Goal: Information Seeking & Learning: Learn about a topic

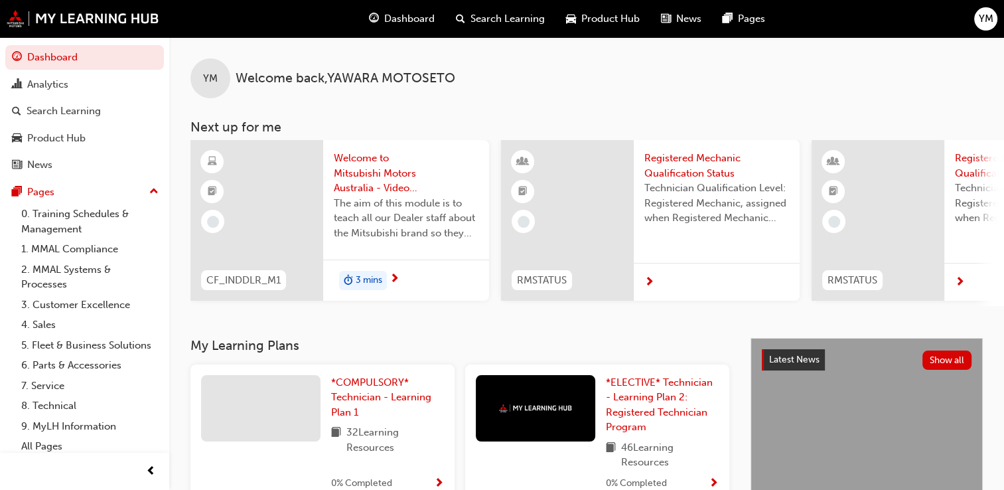
click at [960, 283] on span "next-icon" at bounding box center [960, 283] width 10 height 12
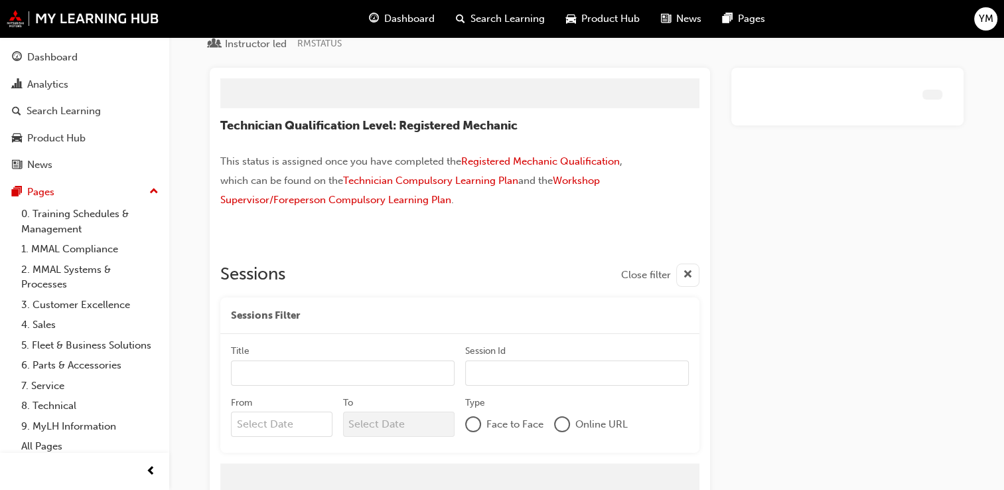
scroll to position [101, 0]
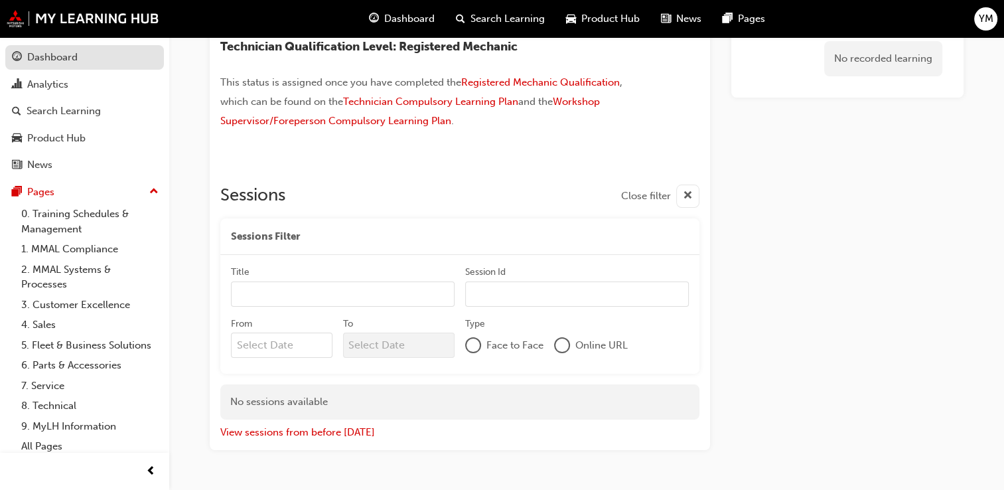
click at [50, 63] on div "Dashboard" at bounding box center [52, 57] width 50 height 15
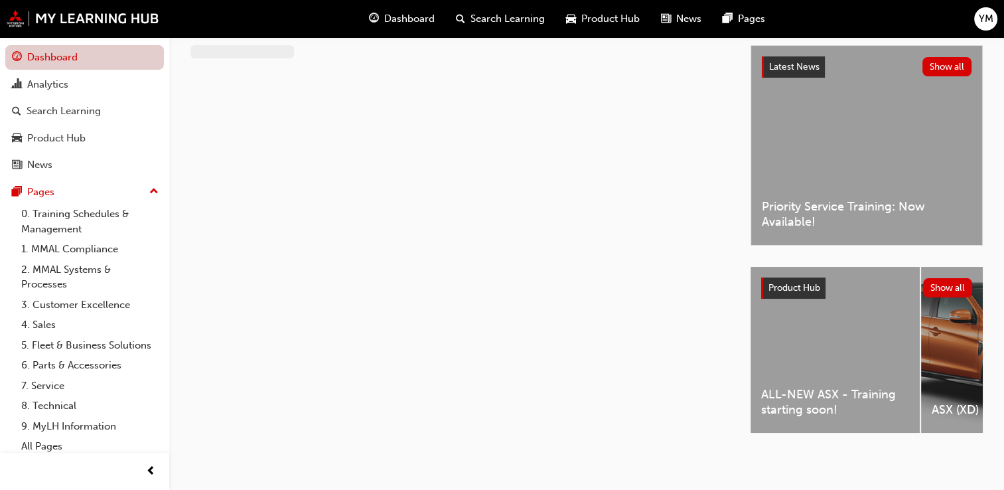
scroll to position [101, 0]
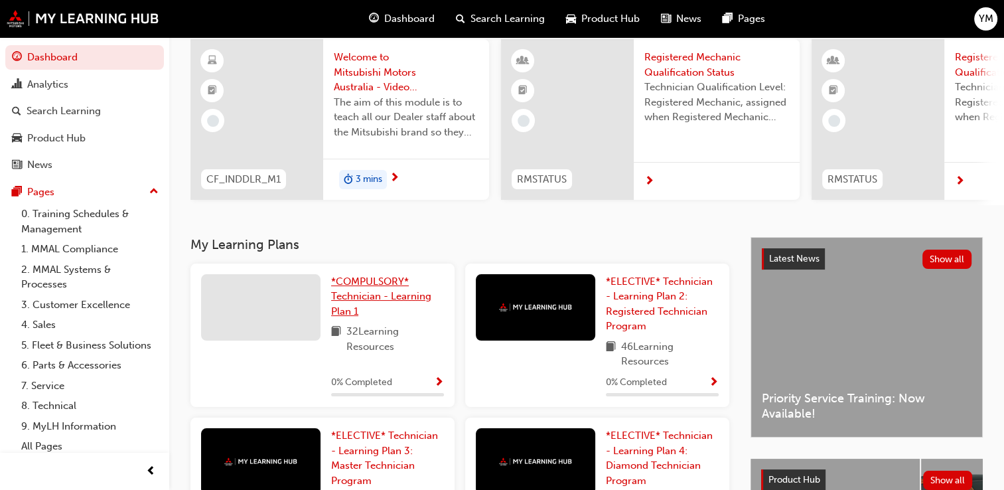
click at [358, 299] on span "*COMPULSORY* Technician - Learning Plan 1" at bounding box center [381, 296] width 100 height 42
